Goal: Navigation & Orientation: Find specific page/section

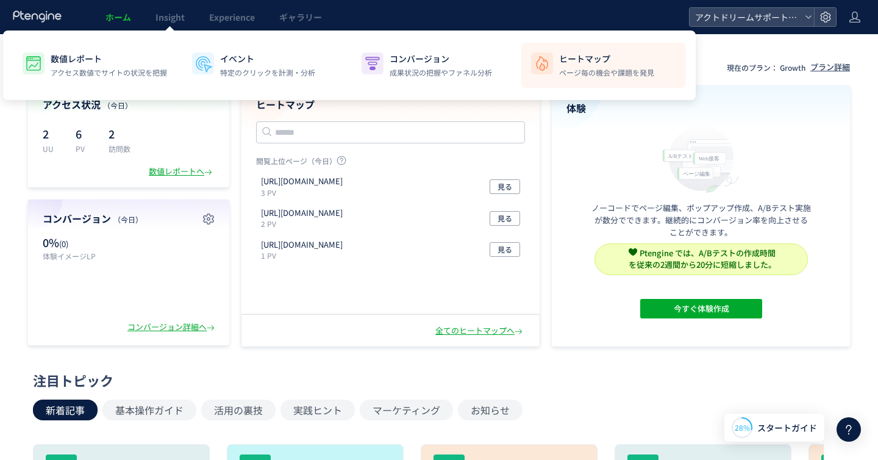
click at [585, 63] on p "ヒートマップ" at bounding box center [606, 58] width 95 height 12
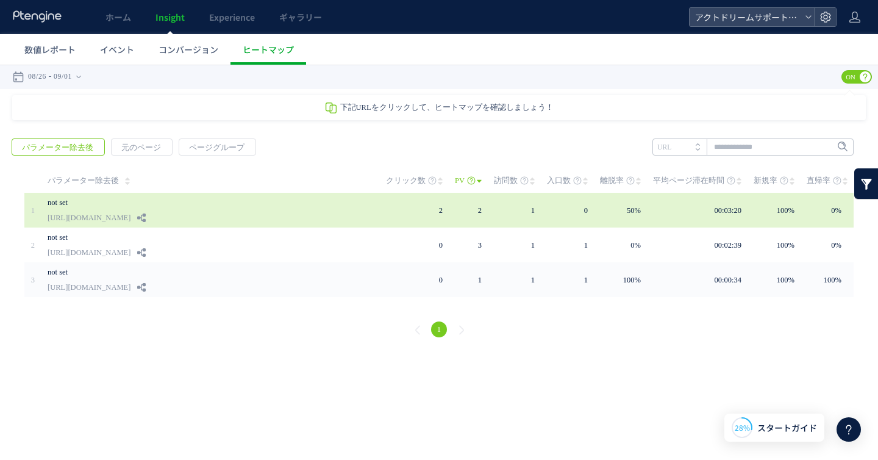
click at [217, 213] on div "not set [URL][DOMAIN_NAME]" at bounding box center [208, 210] width 321 height 35
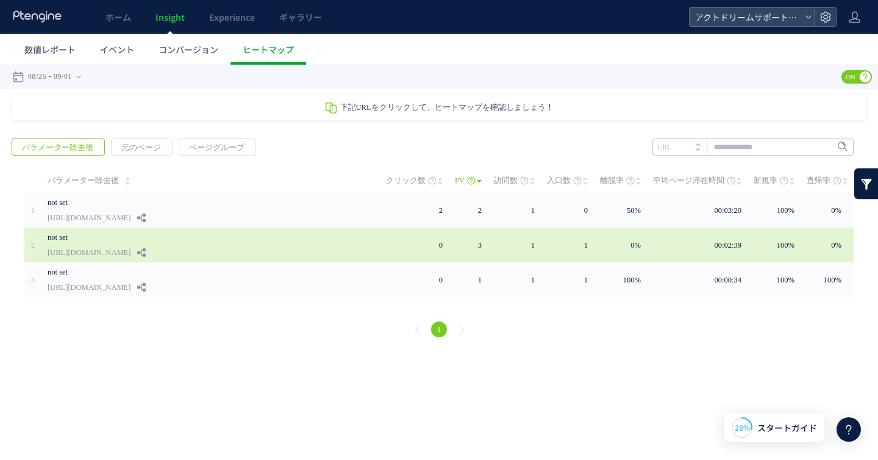
click at [62, 256] on link "[URL][DOMAIN_NAME]" at bounding box center [89, 252] width 83 height 15
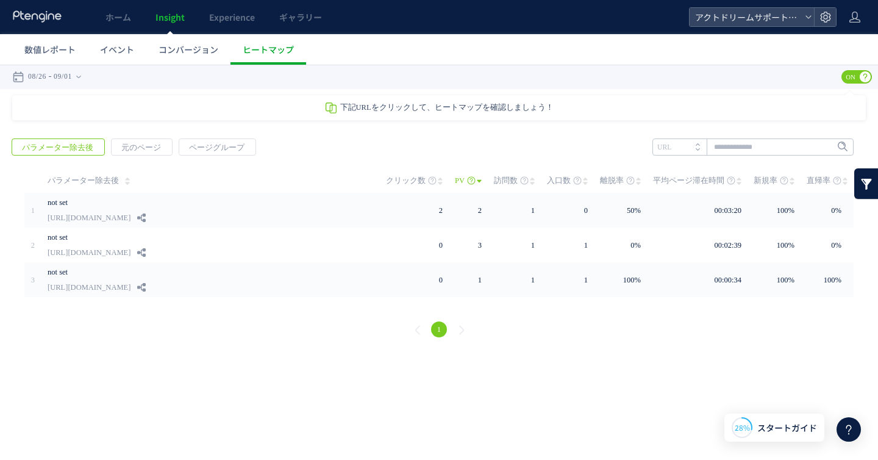
click at [371, 108] on span "下記URLをクリックして、ヒートマップを確認しましょう！" at bounding box center [446, 107] width 213 height 9
click at [165, 147] on span "元のページ" at bounding box center [141, 147] width 59 height 17
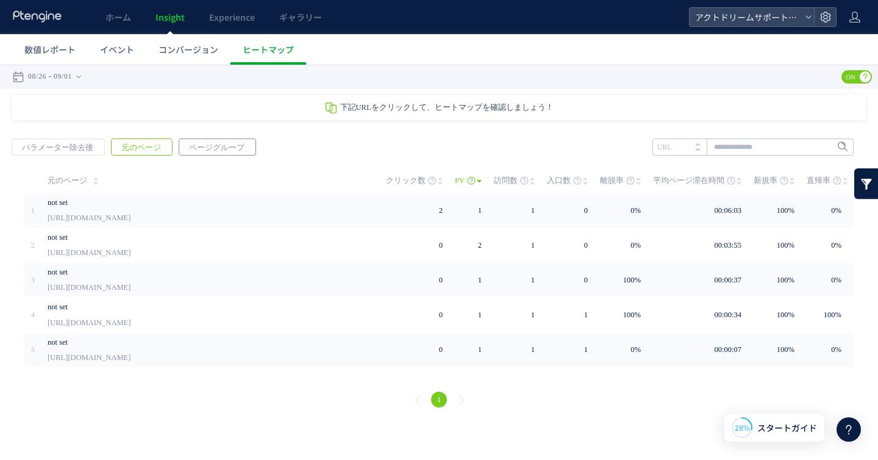
click at [204, 147] on span "ページグループ" at bounding box center [216, 147] width 75 height 17
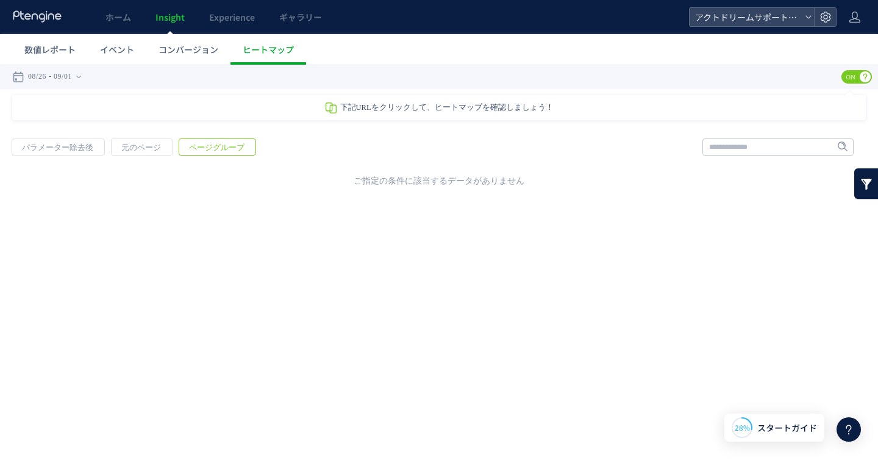
click at [120, 137] on div "戻る パラメーター除去後 元のページ ページグループ 実装" at bounding box center [439, 159] width 878 height 67
click at [121, 145] on span "元のページ" at bounding box center [141, 147] width 59 height 17
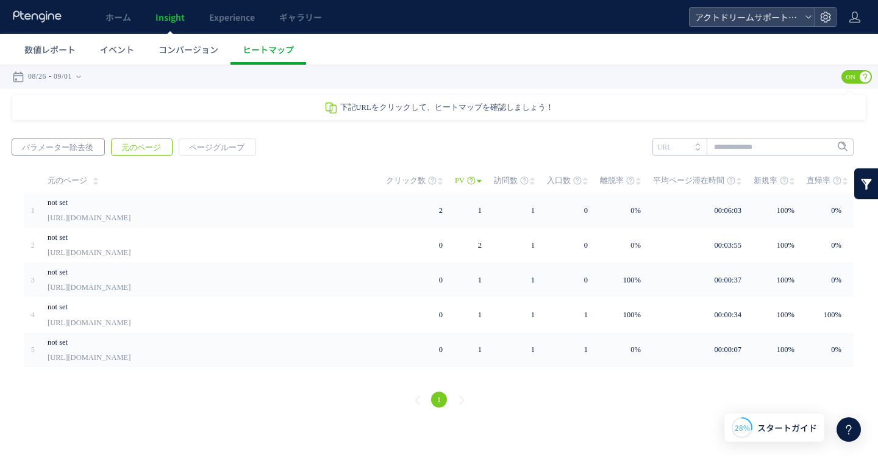
click at [61, 151] on span "パラメーター除去後" at bounding box center [57, 147] width 91 height 17
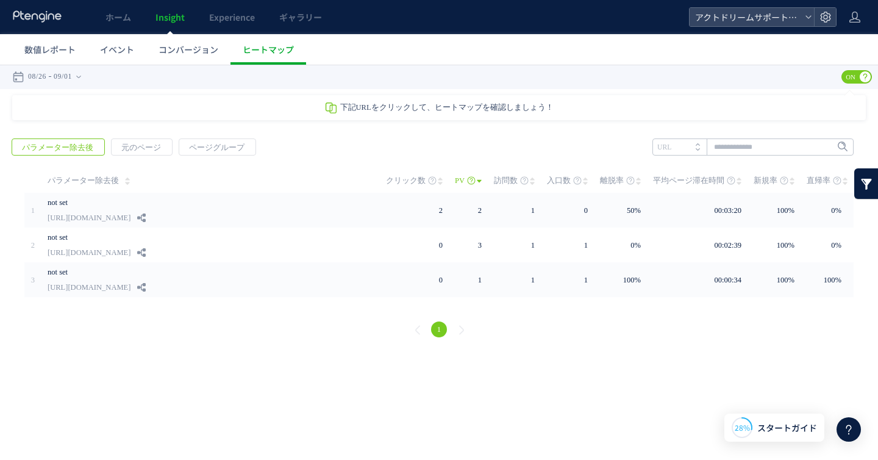
click at [335, 112] on icon at bounding box center [330, 107] width 13 height 13
click at [87, 151] on span "パラメーター除去後" at bounding box center [57, 147] width 91 height 17
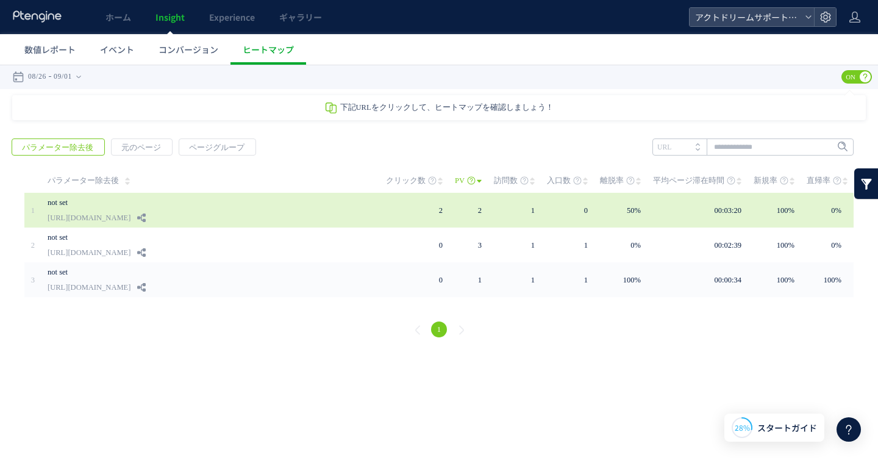
click at [210, 218] on div "not set [URL][DOMAIN_NAME]" at bounding box center [208, 210] width 321 height 35
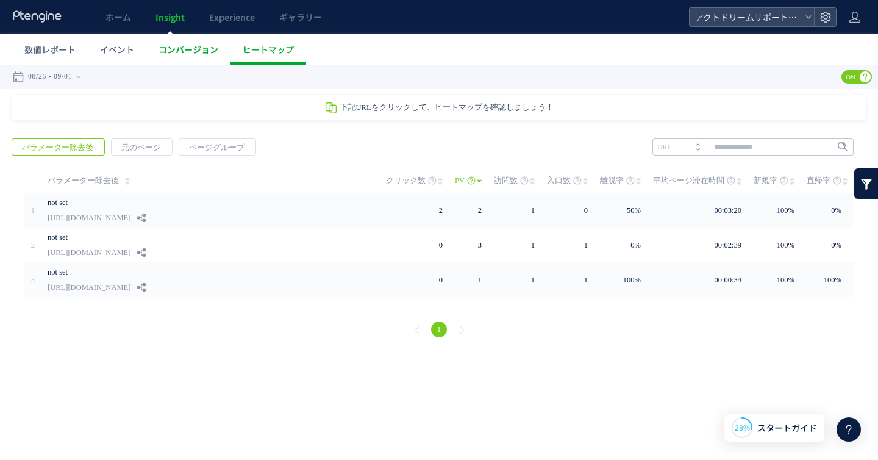
click at [190, 51] on span "コンバージョン" at bounding box center [189, 49] width 60 height 12
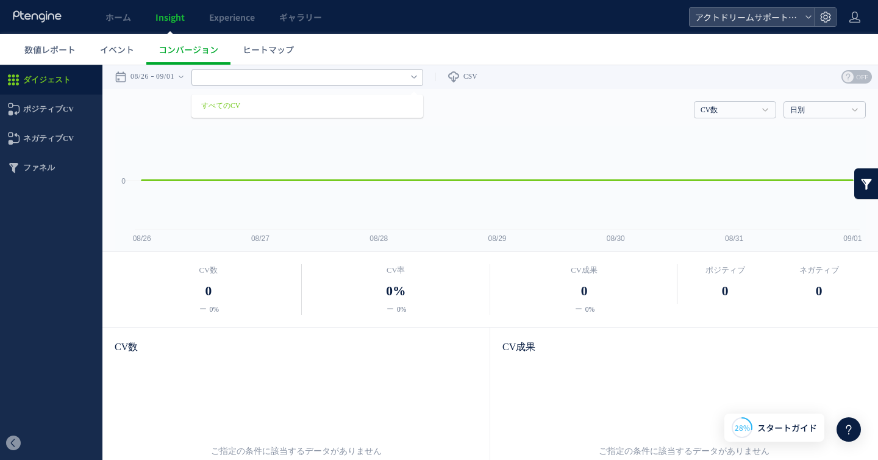
click at [254, 84] on input "text" at bounding box center [308, 77] width 232 height 17
